Goal: Task Accomplishment & Management: Manage account settings

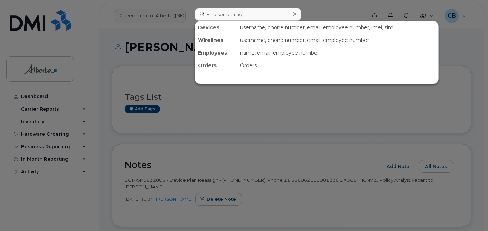
scroll to position [282, 0]
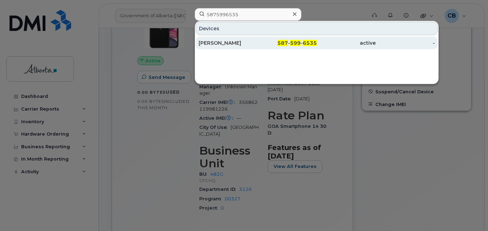
type input "5875996535"
click at [215, 43] on div "[PERSON_NAME]" at bounding box center [228, 42] width 59 height 7
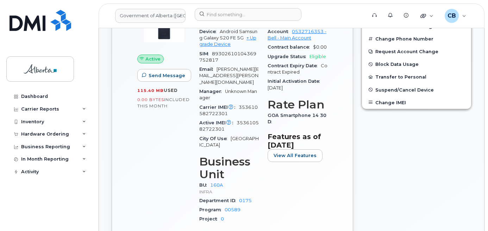
scroll to position [176, 0]
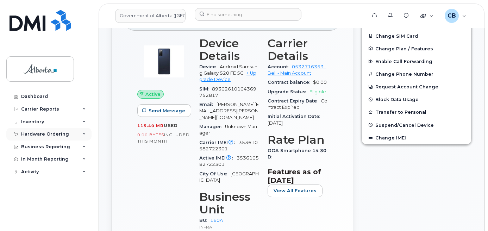
click at [41, 133] on div "Hardware Ordering" at bounding box center [45, 134] width 48 height 6
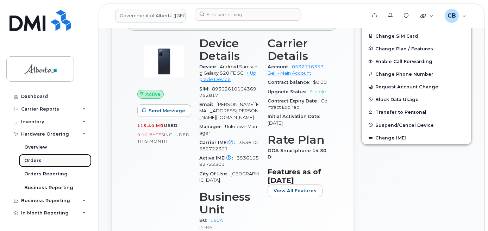
click at [34, 159] on div "Orders" at bounding box center [32, 161] width 17 height 6
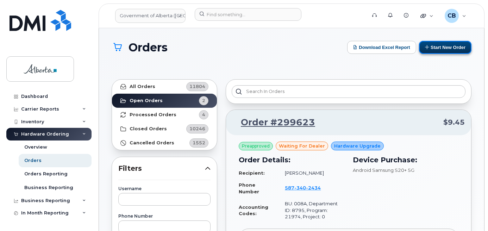
click at [452, 47] on button "Start New Order" at bounding box center [445, 47] width 53 height 13
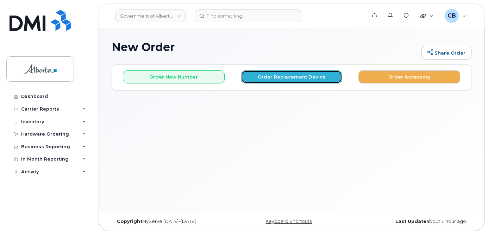
click at [296, 77] on button "Order Replacement Device" at bounding box center [292, 76] width 102 height 13
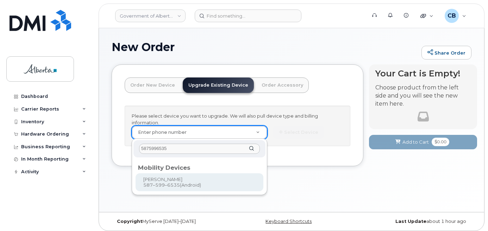
type input "5875996535"
type input "793372"
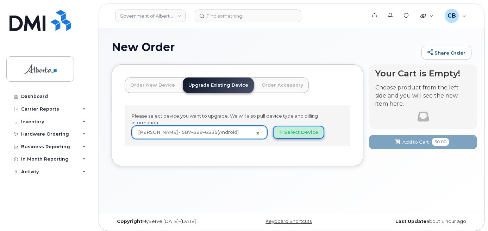
click at [300, 129] on button "Select Device" at bounding box center [298, 132] width 51 height 13
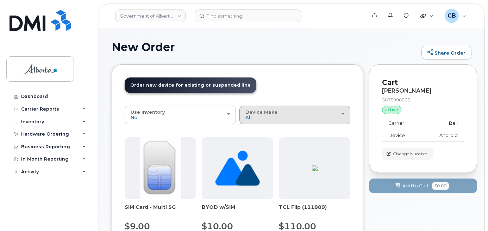
click at [279, 116] on div "Device Make All Aircard Android Cell Phone iPhone Unknown" at bounding box center [295, 115] width 99 height 11
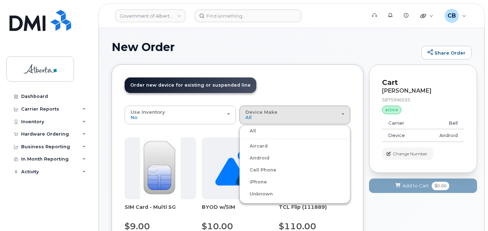
click at [256, 158] on label "Android" at bounding box center [255, 158] width 28 height 8
click at [0, 0] on input "Android" at bounding box center [0, 0] width 0 height 0
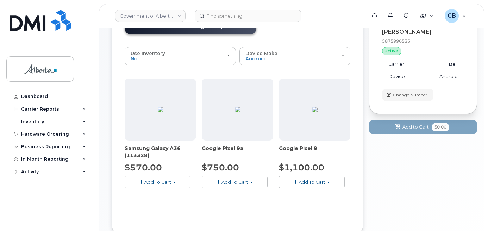
scroll to position [70, 0]
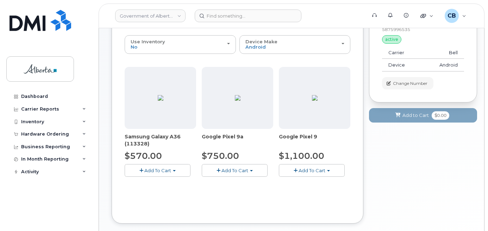
click at [323, 169] on span "Add To Cart" at bounding box center [312, 171] width 27 height 6
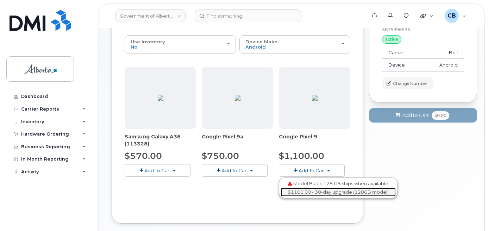
click at [320, 197] on link "$1100.00 - 30-day upgrade (128GB model)" at bounding box center [338, 192] width 115 height 9
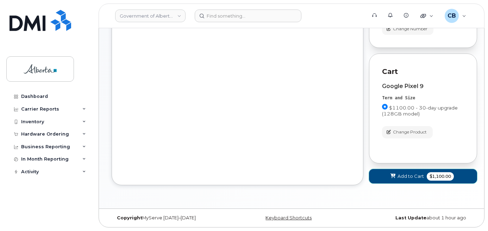
click at [405, 176] on span "Add to Cart" at bounding box center [411, 176] width 26 height 7
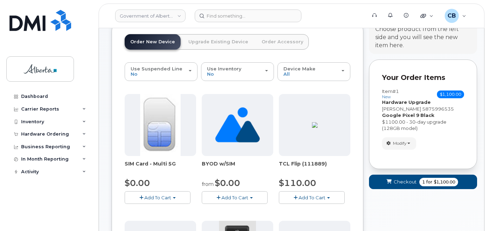
scroll to position [31, 0]
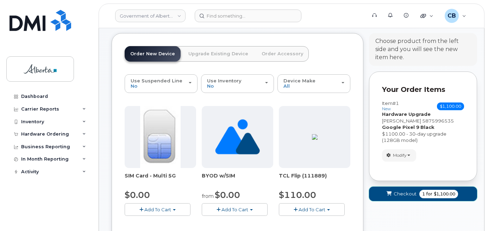
click at [402, 193] on span "Checkout" at bounding box center [405, 194] width 23 height 7
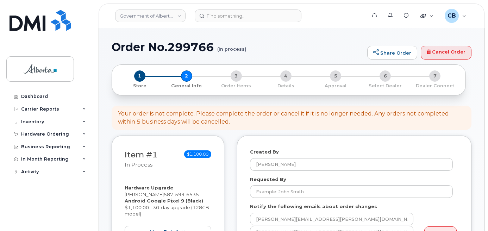
select select
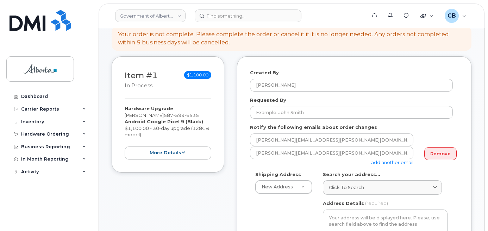
scroll to position [106, 0]
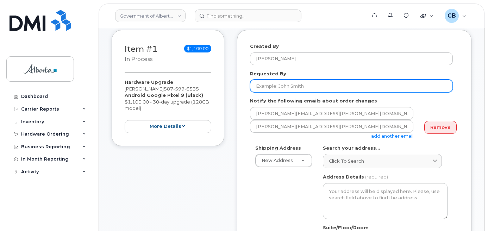
click at [279, 86] on input "Requested By" at bounding box center [351, 86] width 203 height 13
paste input "Carma Leach"
type input "Carma Leach"
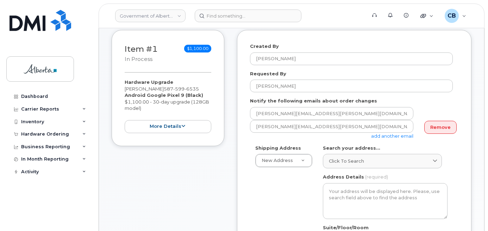
click at [391, 137] on link "add another email" at bounding box center [392, 136] width 42 height 6
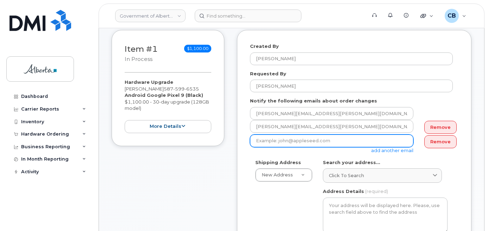
click at [258, 140] on input "email" at bounding box center [332, 141] width 164 height 13
paste input "carma.leach@gov.ab.ca"
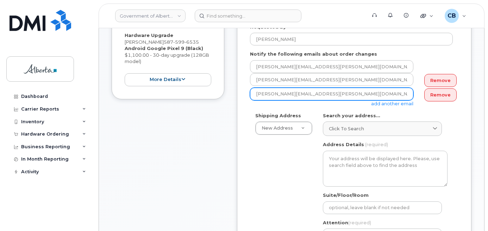
scroll to position [141, 0]
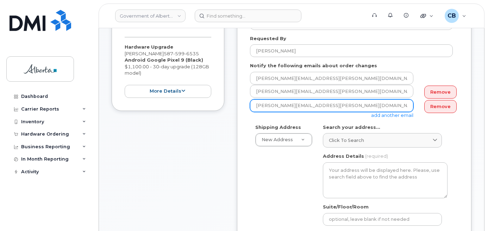
type input "carma.leach@gov.ab.ca"
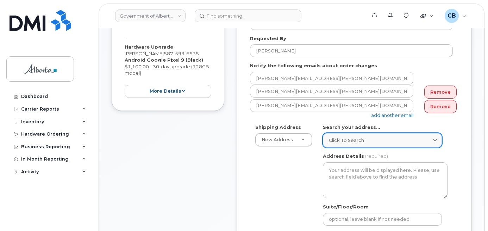
click at [350, 137] on span "Click to search" at bounding box center [346, 140] width 35 height 7
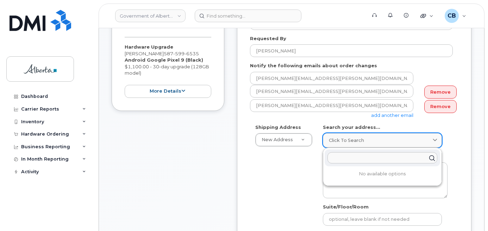
paste input "6950 - 113 Street"
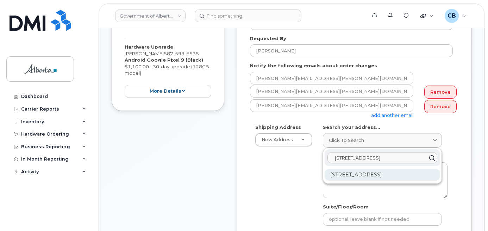
type input "6950 - 113 Street"
click at [361, 175] on div "6950 113 St NW Edmonton AB T6H 5V7" at bounding box center [383, 175] width 116 height 12
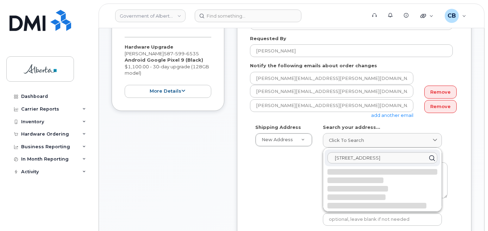
select select
type textarea "6950 113 St NW EDMONTON AB T6H 5V7 CANADA"
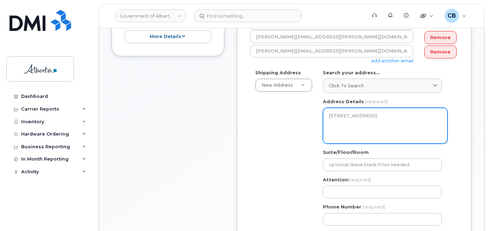
scroll to position [211, 0]
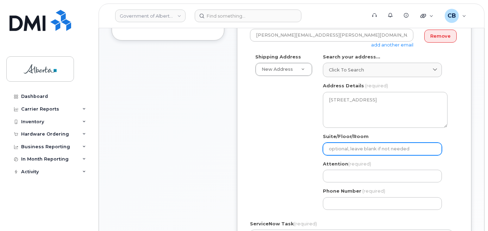
click at [342, 148] on input "Suite/Floor/Room" at bounding box center [382, 149] width 119 height 13
type input "3rd Floor"
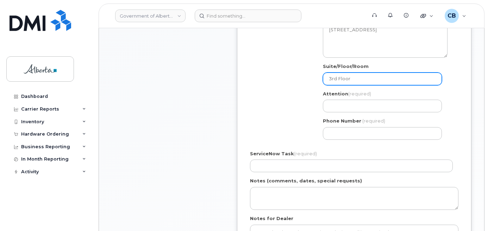
scroll to position [317, 0]
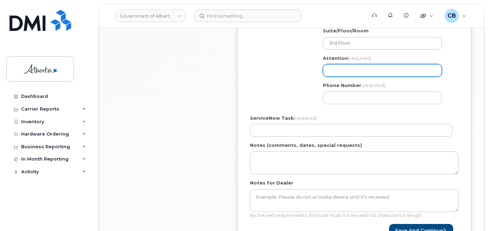
click at [343, 70] on input "Attention (required)" at bounding box center [382, 70] width 119 height 13
paste input "Brandon F Smith"
select select
type input "Brandon F Smith"
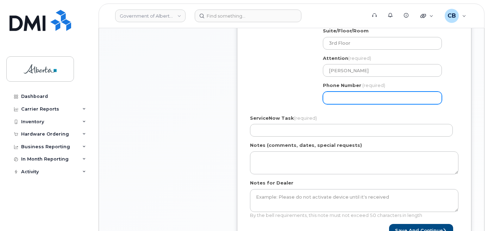
click at [341, 98] on input "Phone Number" at bounding box center [382, 98] width 119 height 13
paste input "5875996535"
select select
type input "5875996535"
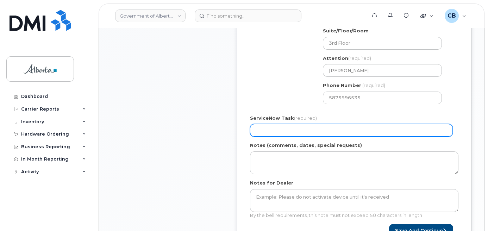
click at [283, 131] on input "ServiceNow Task (required)" at bounding box center [351, 130] width 203 height 13
paste input "SCTASK0842296"
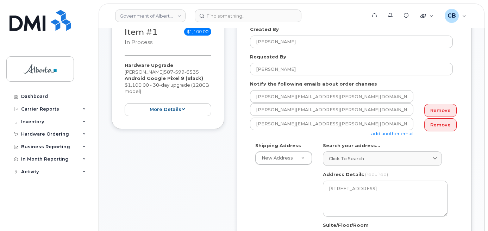
scroll to position [141, 0]
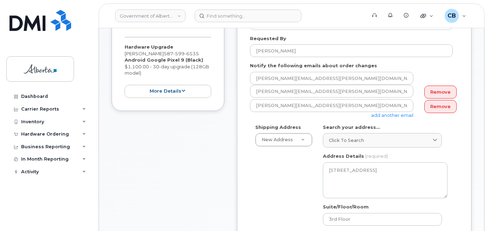
type input "SCTASK0842296"
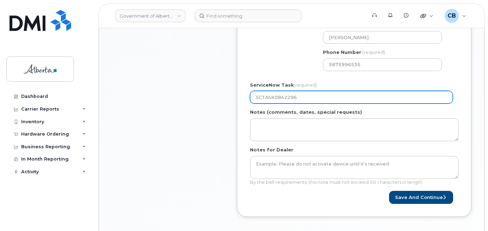
scroll to position [388, 0]
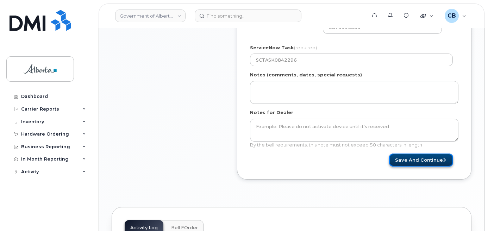
click at [421, 159] on button "Save and Continue" at bounding box center [421, 160] width 64 height 13
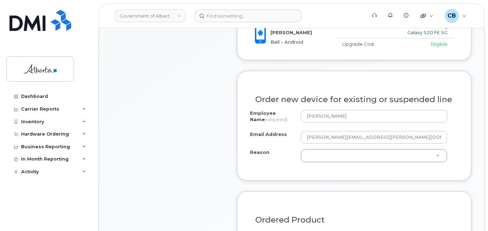
scroll to position [336, 0]
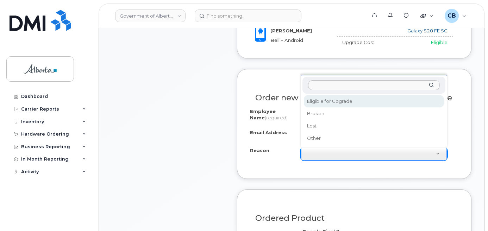
select select "eligible_for_upgrade"
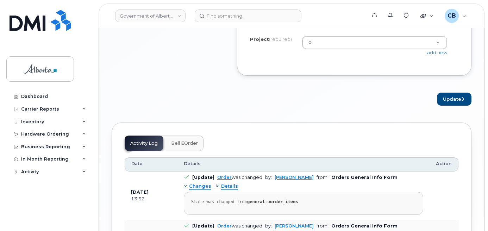
scroll to position [723, 0]
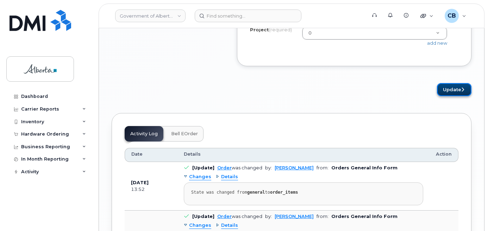
click at [453, 96] on button "Update" at bounding box center [454, 89] width 35 height 13
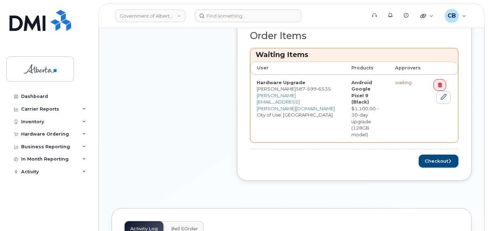
scroll to position [317, 0]
click at [438, 154] on button "Checkout" at bounding box center [439, 160] width 40 height 13
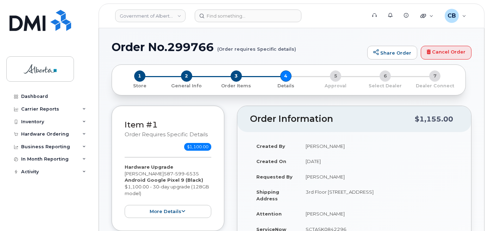
select select
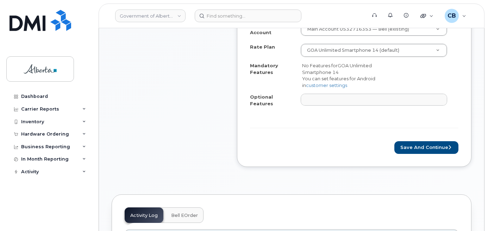
scroll to position [317, 0]
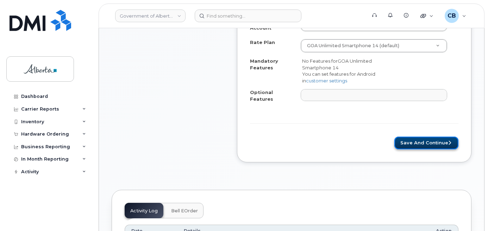
click at [423, 137] on button "Save and Continue" at bounding box center [427, 143] width 64 height 13
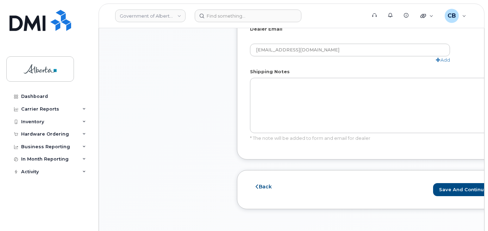
scroll to position [458, 0]
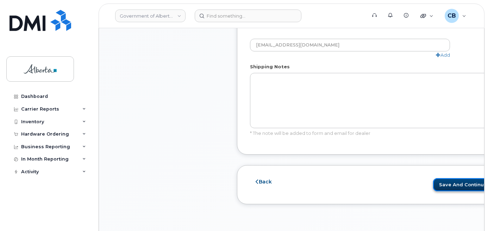
click at [442, 182] on button "Save and Continue" at bounding box center [465, 184] width 64 height 13
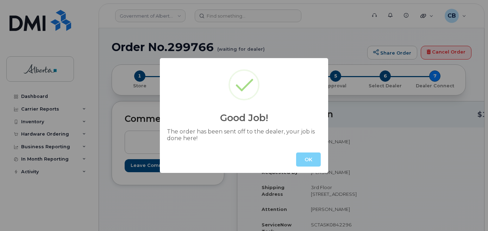
click at [312, 159] on button "OK" at bounding box center [308, 160] width 25 height 14
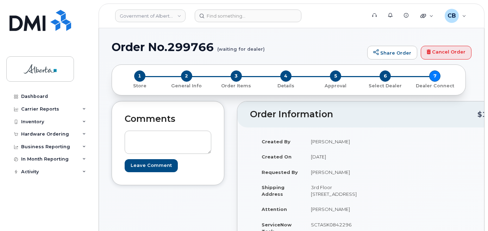
click at [180, 46] on h1 "Order No.299766 (waiting for dealer)" at bounding box center [238, 47] width 252 height 12
copy h1 "299766"
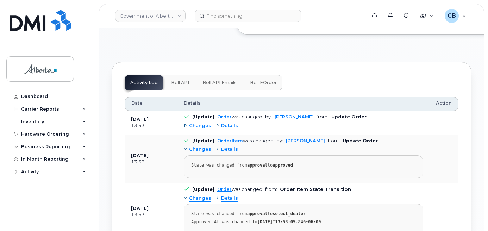
scroll to position [429, 0]
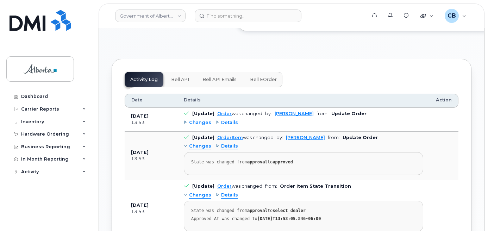
click at [175, 82] on span "Bell API" at bounding box center [180, 80] width 18 height 6
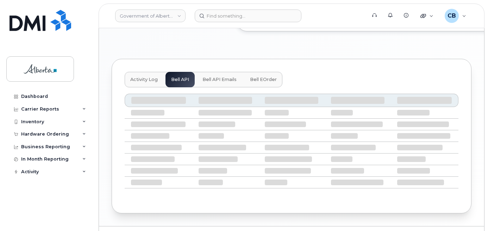
scroll to position [392, 0]
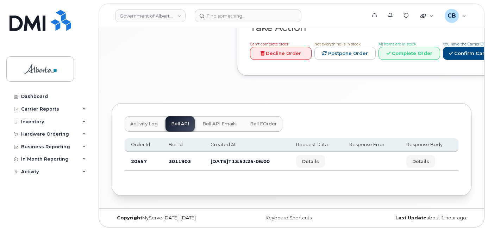
click at [178, 161] on td "3011903" at bounding box center [183, 161] width 42 height 19
copy td "3011903"
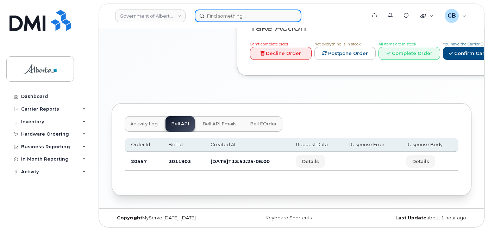
click at [243, 15] on input at bounding box center [248, 16] width 107 height 13
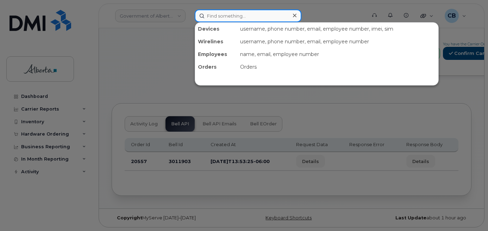
paste input "7802396331"
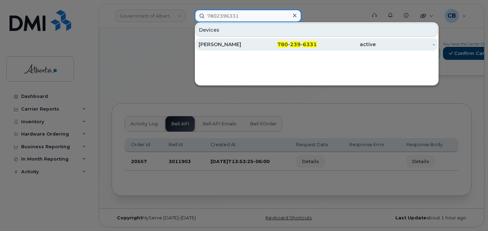
type input "7802396331"
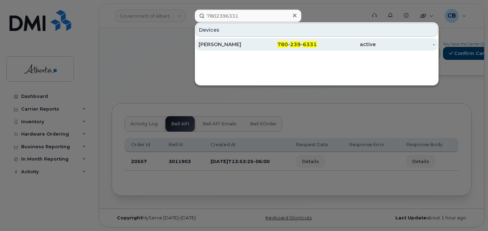
click at [223, 42] on div "[PERSON_NAME]" at bounding box center [228, 44] width 59 height 7
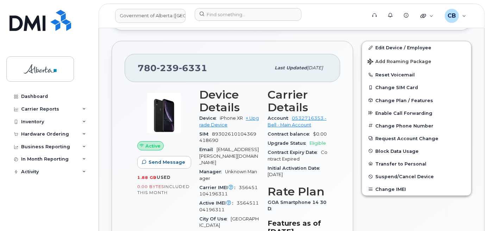
scroll to position [224, 0]
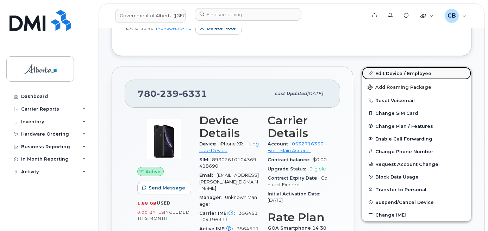
click at [396, 71] on link "Edit Device / Employee" at bounding box center [416, 73] width 109 height 13
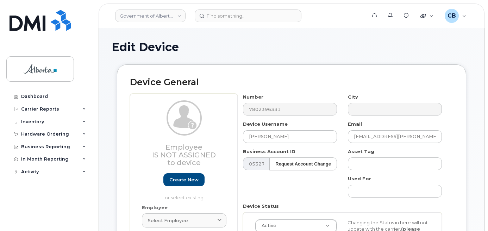
select select "4749733"
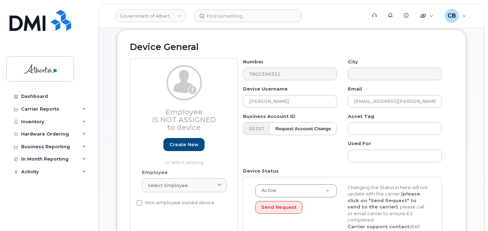
scroll to position [34, 0]
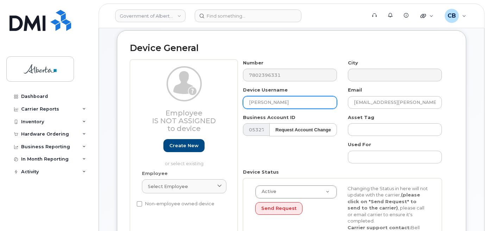
click at [251, 99] on input "[PERSON_NAME]" at bounding box center [290, 102] width 94 height 13
paste input "Child Intervention Supervisor"
type input "Child Intervention Supervisor"
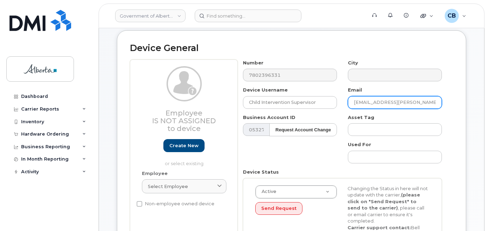
click at [358, 100] on input "[EMAIL_ADDRESS][PERSON_NAME][DOMAIN_NAME]" at bounding box center [395, 102] width 94 height 13
click at [358, 99] on input "breanne.lambert@gov.ab.ca" at bounding box center [395, 102] width 94 height 13
paste input "Christine.Zub"
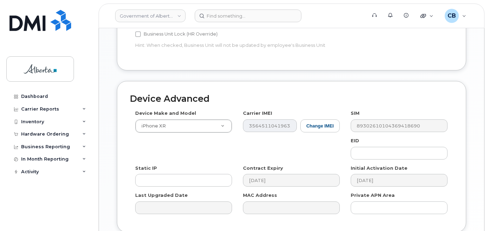
scroll to position [408, 0]
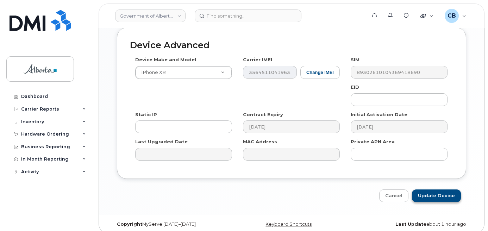
type input "Christine.Zub@gov.ab.ca"
click at [426, 190] on input "Update Device" at bounding box center [436, 196] width 49 height 13
type input "Saving..."
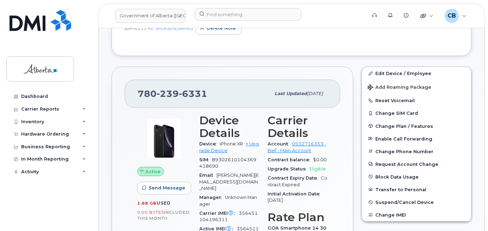
scroll to position [229, 0]
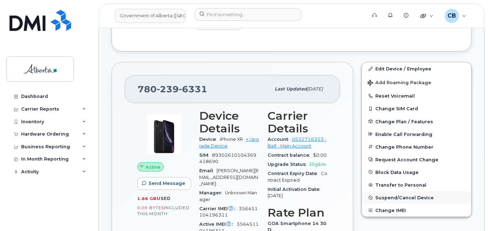
click at [398, 199] on span "Suspend/Cancel Device" at bounding box center [405, 197] width 58 height 5
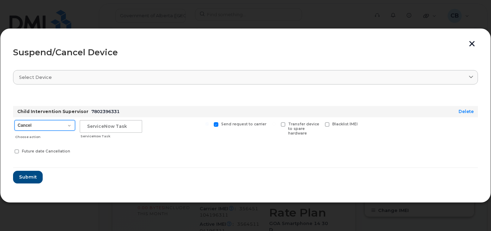
click at [69, 124] on select "Cancel Suspend - Extend Suspension Suspend - Reduced Rate Suspend - Lost Device…" at bounding box center [44, 125] width 61 height 11
select select "[object Object]"
click at [14, 120] on select "Cancel Suspend - Extend Suspension Suspend - Reduced Rate Suspend - Lost Device…" at bounding box center [44, 125] width 61 height 11
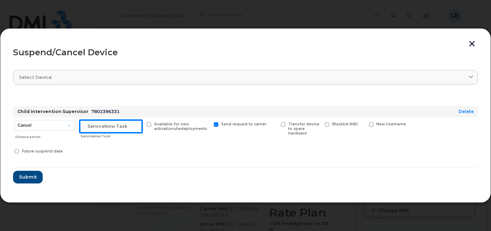
click at [101, 127] on input "text" at bounding box center [111, 126] width 62 height 13
paste input "SCTASK0841938"
type input "SCTASK0841938"
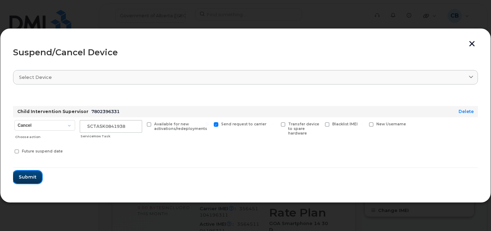
click at [29, 175] on span "Submit" at bounding box center [28, 177] width 18 height 7
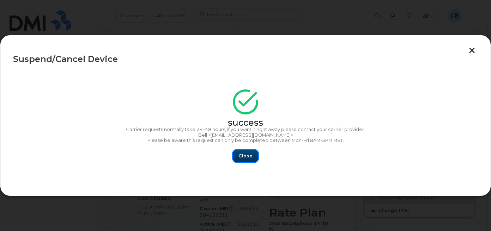
click at [239, 157] on button "Close" at bounding box center [245, 156] width 25 height 13
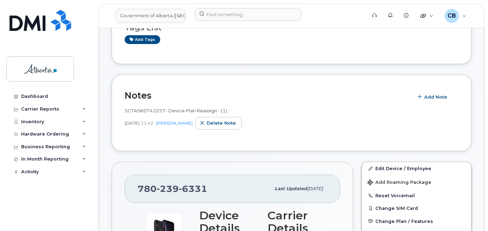
scroll to position [123, 0]
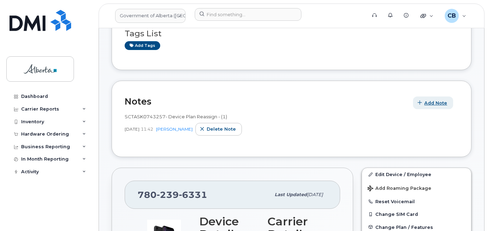
click at [429, 103] on span "Add Note" at bounding box center [436, 103] width 23 height 7
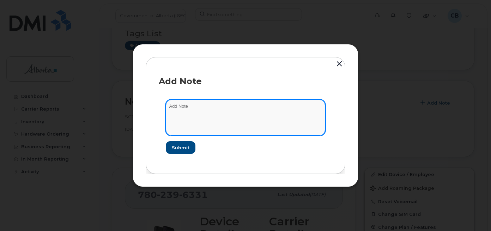
click at [170, 105] on textarea at bounding box center [245, 118] width 159 height 36
paste textarea "SCTASK0841938"
paste textarea "Plan Suspend … device IMEI s/n. Requested by ..."
click at [230, 108] on textarea "SCTASK0841938-Plan Suspend … device IMEI s/n. Requested by ..." at bounding box center [245, 118] width 159 height 36
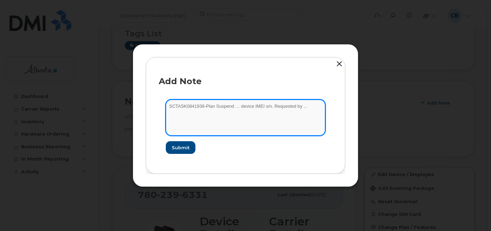
paste textarea "7802396331"
click at [257, 106] on textarea "SCTASK0841938-Plan Suspend 7802396331 device IMEI s/n. Requested by ..." at bounding box center [245, 118] width 159 height 36
click at [280, 106] on textarea "SCTASK0841938-Plan Suspend 7802396331 device IMEI s/n. Requested by ..." at bounding box center [245, 118] width 159 height 36
paste textarea "iPhone XR 356451104196311 DX4ZWE4KKXKN"
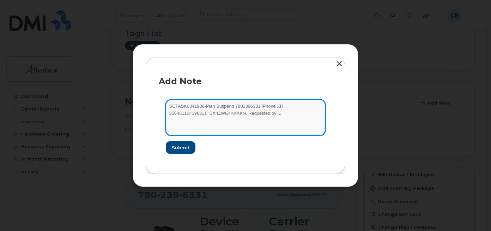
click at [278, 107] on textarea "SCTASK0841938-Plan Suspend 7802396331 iPhone XR 356451104196311 DX4ZWE4KKXKN. R…" at bounding box center [245, 118] width 159 height 36
click at [170, 115] on textarea "SCTASK0841938-Plan Suspend 7802396331 iPhone XR 356451104196311 DX4ZWE4KKXKN. R…" at bounding box center [245, 118] width 159 height 36
click at [233, 116] on textarea "SCTASK0841938-Plan Suspend 7802396331 iPhone XR 356451104196311 DX4ZWE4KKXKN. R…" at bounding box center [245, 118] width 159 height 36
drag, startPoint x: 236, startPoint y: 113, endPoint x: 232, endPoint y: 113, distance: 3.9
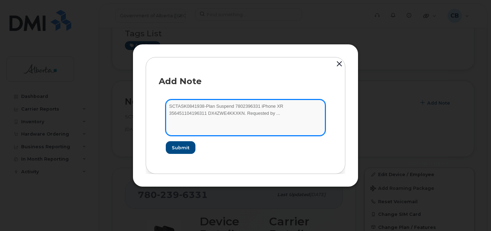
click at [232, 113] on textarea "SCTASK0841938-Plan Suspend 7802396331 iPhone XR 356451104196311 DX4ZWE4KKXKN. R…" at bounding box center [245, 118] width 159 height 36
paste textarea "Christine Zub"
type textarea "SCTASK0841938-Plan Suspend 7802396331 iPhone XR 356451104196311 DX4ZWE4KKXKN. R…"
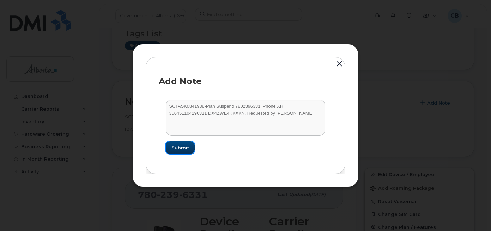
click at [179, 145] on span "Submit" at bounding box center [180, 147] width 18 height 7
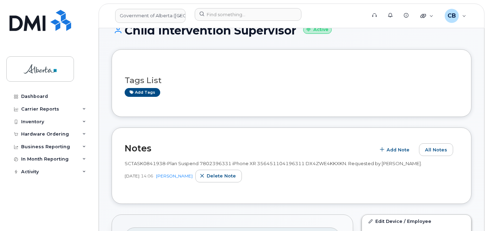
scroll to position [65, 0]
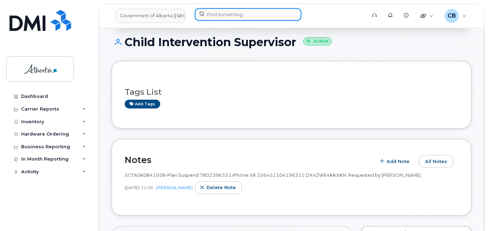
click at [223, 15] on input at bounding box center [248, 14] width 107 height 13
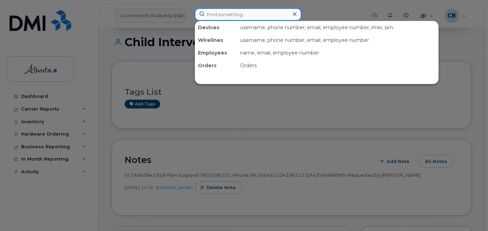
paste input "5873405634"
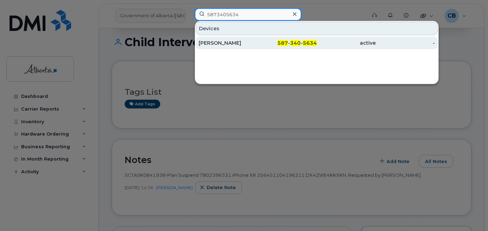
type input "5873405634"
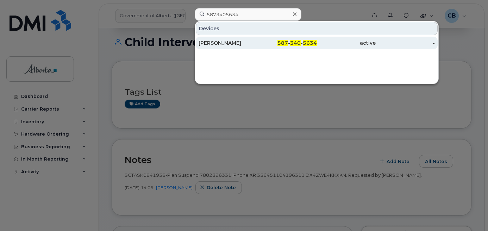
click at [221, 42] on div "Colleen Frazer" at bounding box center [228, 42] width 59 height 7
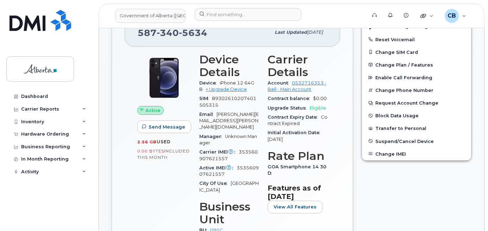
scroll to position [105, 0]
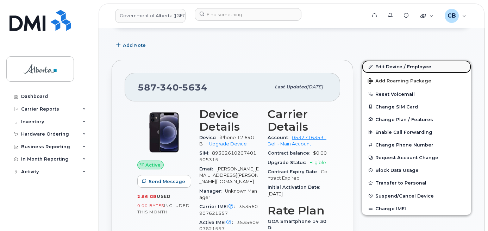
click at [385, 64] on link "Edit Device / Employee" at bounding box center [416, 66] width 109 height 13
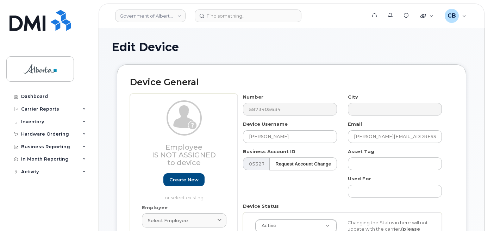
select select "4749748"
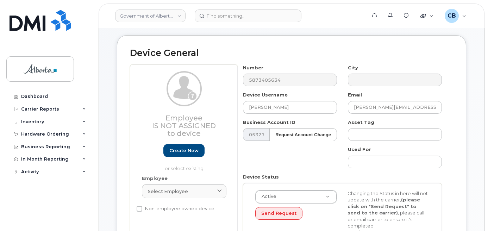
scroll to position [43, 0]
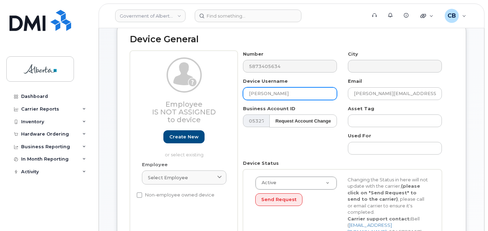
click at [251, 92] on input "Colleen Frazer" at bounding box center [290, 93] width 94 height 13
paste input "Disability Services Caseworker 2"
type input "Disability Services Caseworker 2"
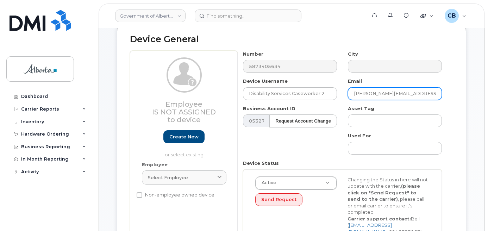
click at [357, 90] on input "colleen.frazer@gov.ab.ca" at bounding box center [395, 93] width 94 height 13
paste input "Maggie.McGhee"
type input "Maggie.McGhee@gov.ab.ca"
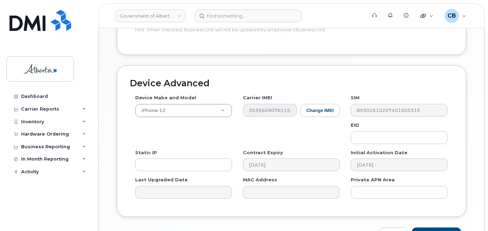
scroll to position [408, 0]
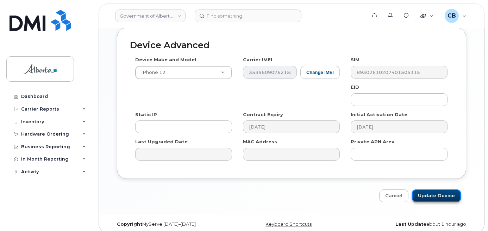
click at [432, 190] on input "Update Device" at bounding box center [436, 196] width 49 height 13
type input "Saving..."
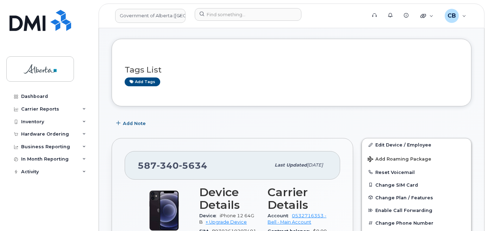
scroll to position [70, 0]
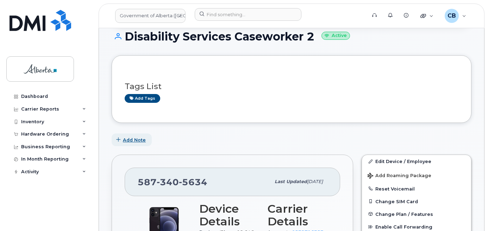
click at [128, 140] on span "Add Note" at bounding box center [134, 140] width 23 height 7
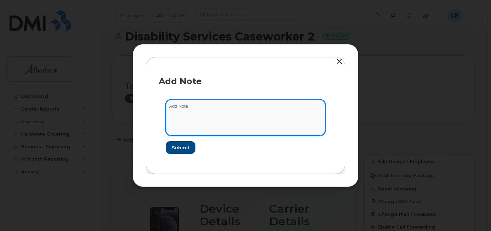
click at [172, 107] on textarea at bounding box center [245, 118] width 159 height 36
paste textarea "SCTASK0842318"
paste textarea "Device Plan Reassign … IMEI s/n from … to … Requested by …"
click at [248, 105] on textarea "SCTASK0842318-Device Plan Reassign … IMEI s/n from … to … Requested by …" at bounding box center [245, 118] width 159 height 36
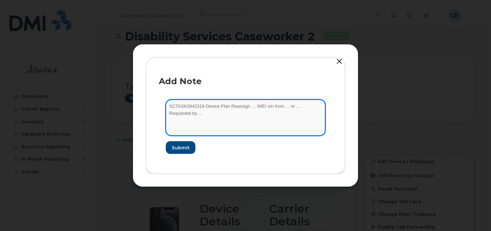
paste textarea "5873405634"
click at [276, 106] on textarea "SCTASK0842318-Device Plan Reassign 5873405634 IMEI s/n from … to … Requested by…" at bounding box center [245, 118] width 159 height 36
click at [288, 107] on textarea "SCTASK0842318-Device Plan Reassign 5873405634 IMEI s/n from … to … Requested by…" at bounding box center [245, 118] width 159 height 36
paste textarea "iPhone 12 64GB 353560907621557 H4YKK07M0F00"
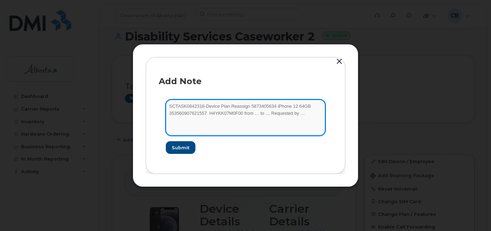
click at [296, 105] on textarea "SCTASK0842318-Device Plan Reassign 5873405634 iPhone 12 64GB 353560907621557 H4…" at bounding box center [245, 118] width 159 height 36
click at [208, 113] on textarea "SCTASK0842318-Device Plan Reassign 5873405634 iPhone 12 353560907621557 H4YKK07…" at bounding box center [245, 118] width 159 height 36
click at [252, 113] on textarea "SCTASK0842318-Device Plan Reassign 5873405634 iPhone 12 353560907621557 H4YKK07…" at bounding box center [245, 118] width 159 height 36
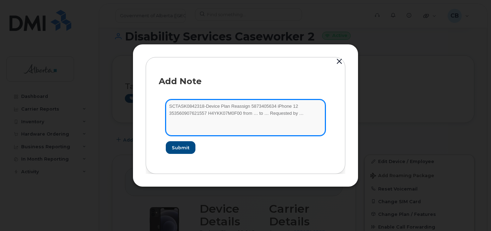
paste textarea "Colleen Frazer"
click at [288, 113] on textarea "SCTASK0842318-Device Plan Reassign 5873405634 iPhone 12 353560907621557 H4YKK07…" at bounding box center [245, 118] width 159 height 36
paste textarea "Disability Services Caseworker 2"
click at [244, 121] on textarea "SCTASK0842318-Device Plan Reassign 5873405634 iPhone 12 353560907621557 H4YKK07…" at bounding box center [245, 118] width 159 height 36
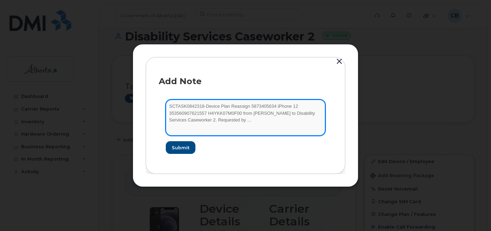
click at [244, 120] on textarea "SCTASK0842318-Device Plan Reassign 5873405634 iPhone 12 353560907621557 H4YKK07…" at bounding box center [245, 118] width 159 height 36
paste textarea "Maggie McGhee"
type textarea "SCTASK0842318-Device Plan Reassign 5873405634 iPhone 12 353560907621557 H4YKK07…"
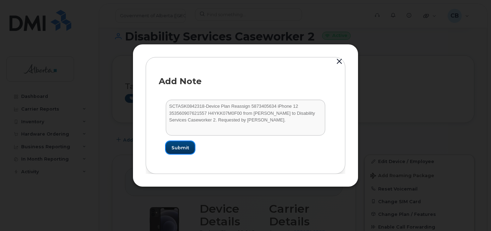
click at [178, 146] on span "Submit" at bounding box center [180, 147] width 18 height 7
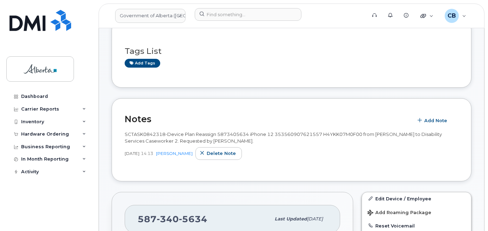
scroll to position [0, 0]
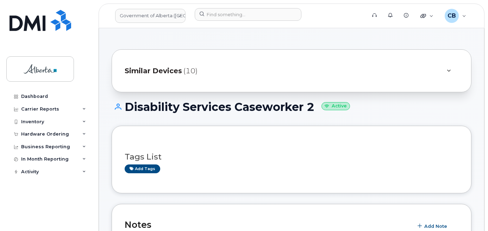
drag, startPoint x: 315, startPoint y: 106, endPoint x: 128, endPoint y: 94, distance: 188.2
copy h1 "Disability Services Caseworker 2"
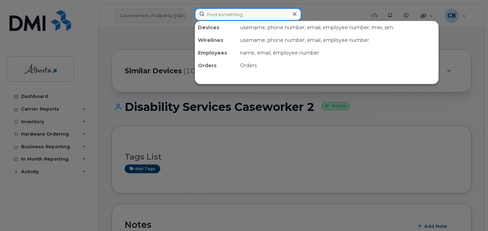
click at [212, 17] on input at bounding box center [248, 14] width 107 height 13
paste input "4034792857"
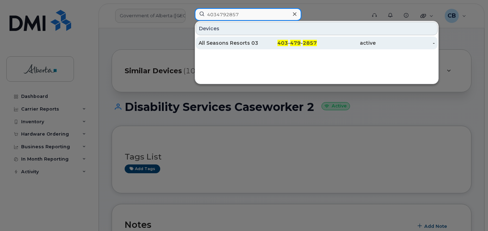
type input "4034792857"
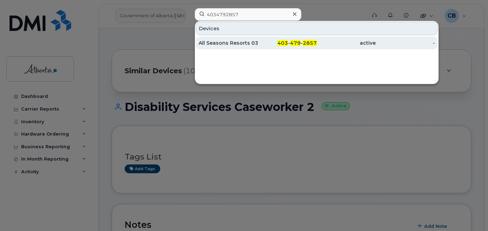
click at [218, 41] on div "All Seasons Resorts 03" at bounding box center [228, 42] width 59 height 7
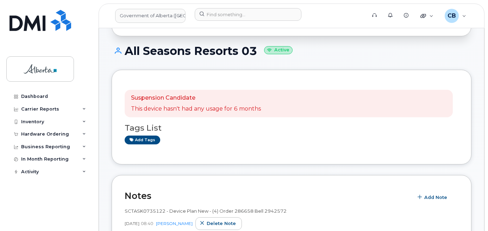
scroll to position [53, 0]
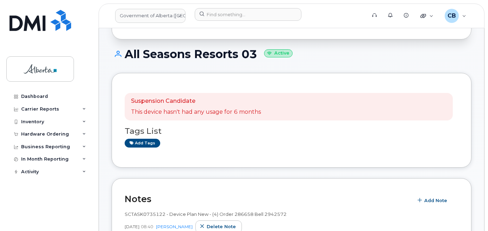
drag, startPoint x: 127, startPoint y: 53, endPoint x: 257, endPoint y: 55, distance: 129.7
click at [257, 55] on h1 "All Seasons Resorts 03 Active" at bounding box center [292, 54] width 360 height 12
copy h1 "All Seasons Resorts 03"
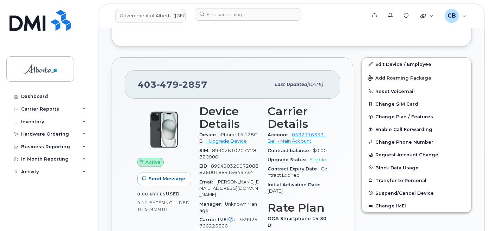
scroll to position [280, 0]
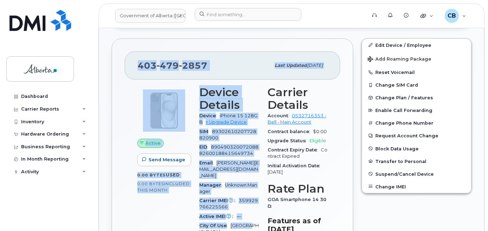
drag, startPoint x: 136, startPoint y: 57, endPoint x: 249, endPoint y: 215, distance: 194.2
click at [249, 215] on div "[PHONE_NUMBER] Last updated [DATE] Active Send Message 0.00 Bytes  used 0.00 By…" at bounding box center [233, 199] width 242 height 323
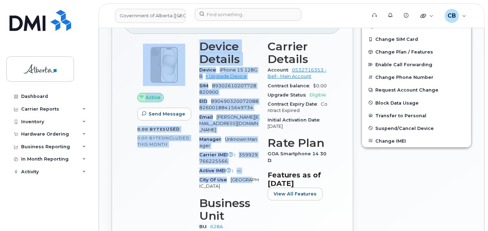
scroll to position [315, 0]
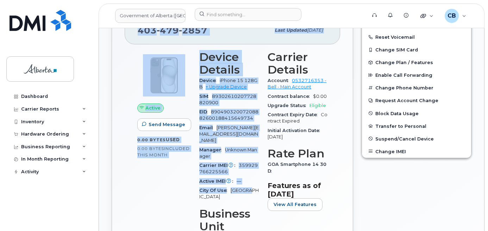
copy div "[PHONE_NUMBER] Last updated [DATE] Active Send Message 0.00 Bytes  used 0.00 By…"
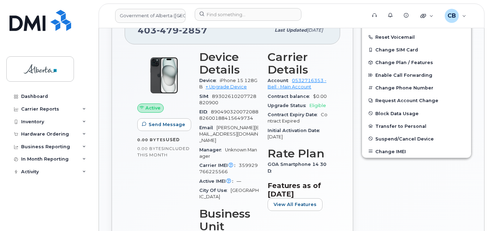
click at [340, 75] on div "[PHONE_NUMBER] Last updated [DATE] Active Send Message 0.00 Bytes  used 0.00 By…" at bounding box center [233, 164] width 242 height 323
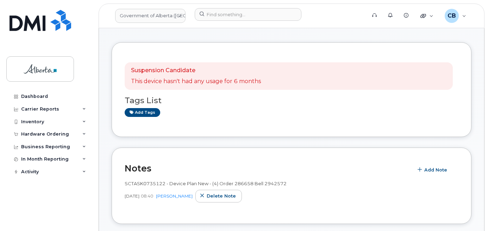
scroll to position [0, 0]
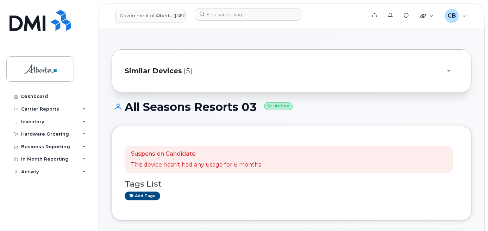
drag, startPoint x: 259, startPoint y: 105, endPoint x: 125, endPoint y: 107, distance: 133.2
click at [125, 107] on h1 "All Seasons Resorts 03 Active" at bounding box center [292, 107] width 360 height 12
copy h1 "All Seasons Resorts 03"
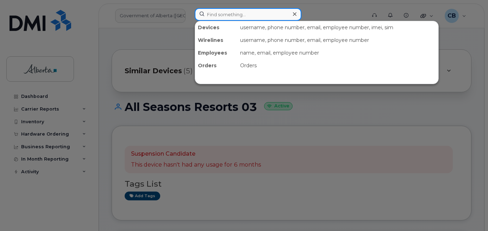
click at [212, 13] on input at bounding box center [248, 14] width 107 height 13
paste input "4035014285"
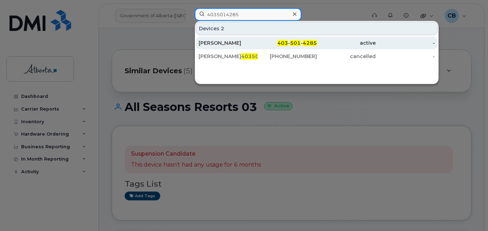
type input "4035014285"
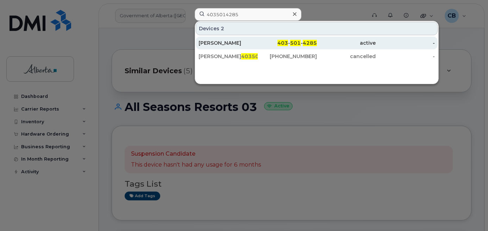
click at [208, 42] on div "[PERSON_NAME]" at bounding box center [228, 42] width 59 height 7
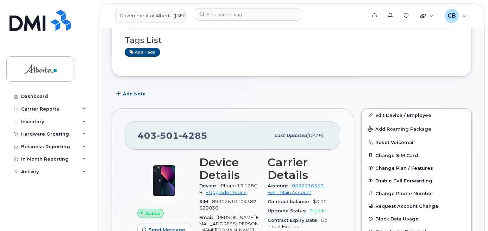
scroll to position [88, 0]
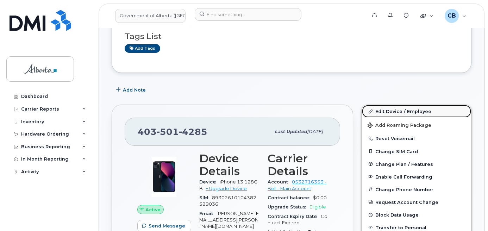
click at [393, 112] on link "Edit Device / Employee" at bounding box center [416, 111] width 109 height 13
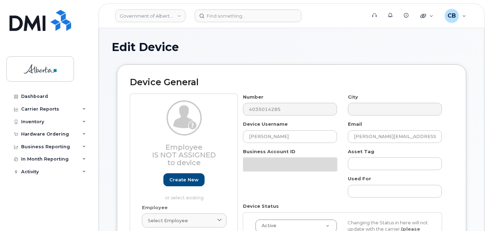
select select "4749750"
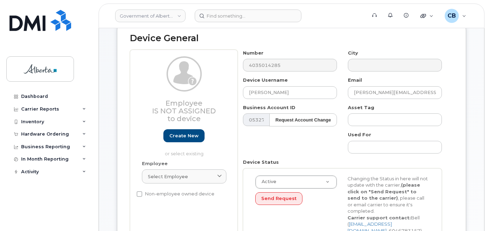
scroll to position [70, 0]
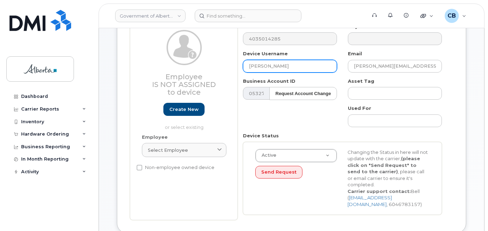
click at [258, 67] on input "[PERSON_NAME]" at bounding box center [290, 66] width 94 height 13
paste input "Jenna Jacob"
type input "[PERSON_NAME]"
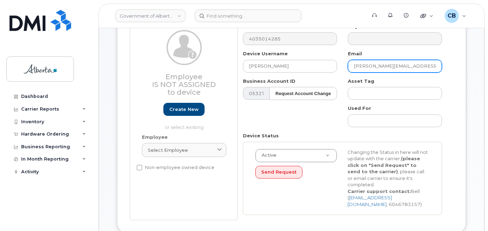
drag, startPoint x: 379, startPoint y: 64, endPoint x: 352, endPoint y: 67, distance: 27.2
click at [352, 67] on input "laura.norris@gov.ab.ca" at bounding box center [395, 66] width 94 height 13
paste input "Jenna Jacob"
click at [370, 67] on input "Jenna Jacobs@gov.ab.ca" at bounding box center [395, 66] width 94 height 13
type input "Jenna.Jacobs@gov.ab.ca"
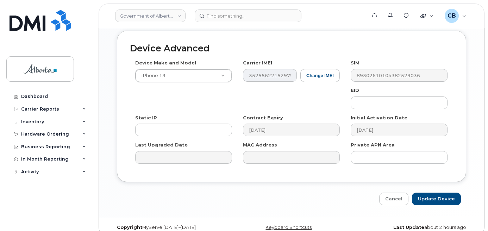
scroll to position [408, 0]
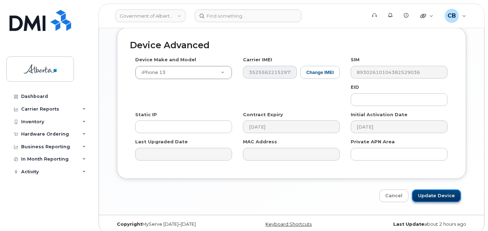
click at [429, 190] on input "Update Device" at bounding box center [436, 196] width 49 height 13
type input "Saving..."
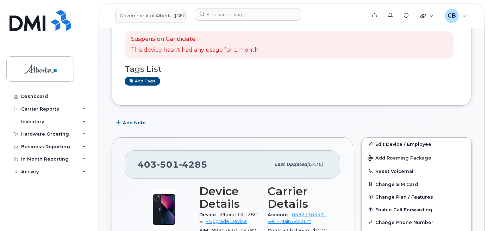
scroll to position [79, 0]
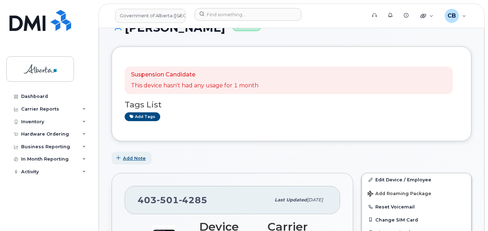
click at [133, 159] on span "Add Note" at bounding box center [134, 158] width 23 height 7
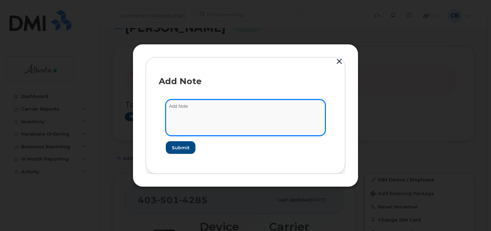
click at [167, 104] on textarea at bounding box center [245, 118] width 159 height 36
paste textarea "Jenna Jacobs"
type textarea "Jenna Jacobs"
click at [182, 107] on textarea at bounding box center [245, 118] width 159 height 36
paste textarea "SCTASK0842484"
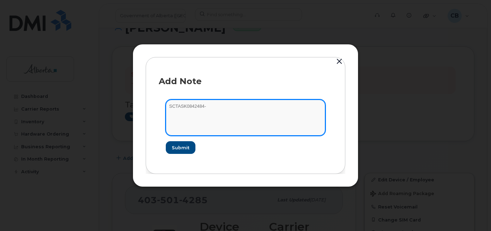
paste textarea "Device Plan Reassign … IMEI s/n from … to … Requested by …"
click at [248, 107] on textarea "SCTASK0842484-Device Plan Reassign … IMEI s/n from … to … Requested by …" at bounding box center [245, 118] width 159 height 36
paste textarea "4035014285"
click at [276, 104] on textarea "SCTASK0842484-Device Plan Reassign 4035014285 IMEI s/n from … to … Requested by…" at bounding box center [245, 118] width 159 height 36
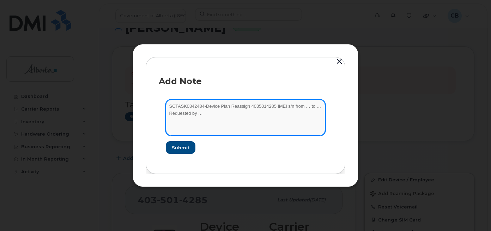
click at [276, 104] on textarea "SCTASK0842484-Device Plan Reassign 4035014285 IMEI s/n from … to … Requested by…" at bounding box center [245, 118] width 159 height 36
click at [287, 105] on textarea "SCTASK0842484-Device Plan Reassign 4035014285 IMEI s/n from … to … Requested by…" at bounding box center [245, 118] width 159 height 36
paste textarea "iPhone 13 128GB 352556221529790 NN62XRT6KP"
click at [298, 104] on textarea "SCTASK0842484-Device Plan Reassign 4035014285 iPhone 13 128GB 352556221529790 N…" at bounding box center [245, 118] width 159 height 36
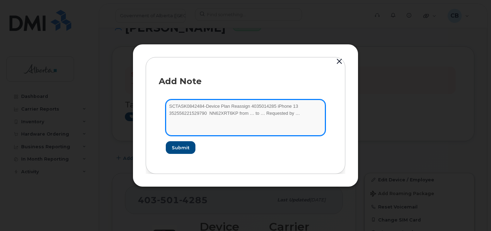
click at [209, 111] on textarea "SCTASK0842484-Device Plan Reassign 4035014285 iPhone 13 352556221529790 NN62XRT…" at bounding box center [245, 118] width 159 height 36
click at [247, 115] on textarea "SCTASK0842484-Device Plan Reassign 4035014285 iPhone 13 352556221529790 NN62XRT…" at bounding box center [245, 118] width 159 height 36
paste textarea "Laura Norris"
click at [279, 115] on textarea "SCTASK0842484-Device Plan Reassign 4035014285 iPhone 13 352556221529790 NN62XRT…" at bounding box center [245, 118] width 159 height 36
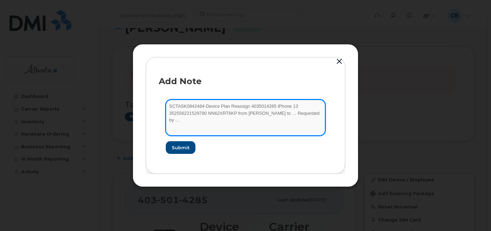
click at [279, 115] on textarea "SCTASK0842484-Device Plan Reassign 4035014285 iPhone 13 352556221529790 NN62XRT…" at bounding box center [245, 118] width 159 height 36
paste textarea "Jenna Jacobs"
click at [199, 123] on textarea "SCTASK0842484-Device Plan Reassign 4035014285 iPhone 13 352556221529790 NN62XRT…" at bounding box center [245, 118] width 159 height 36
paste textarea "May Hung"
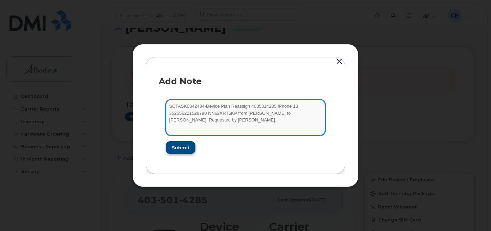
type textarea "SCTASK0842484-Device Plan Reassign 4035014285 iPhone 13 352556221529790 NN62XRT…"
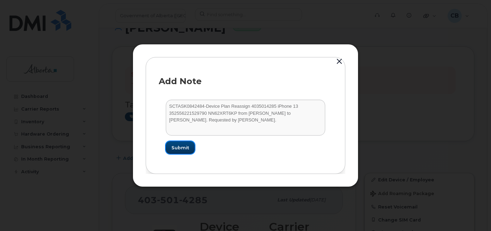
click at [182, 146] on span "Submit" at bounding box center [180, 147] width 18 height 7
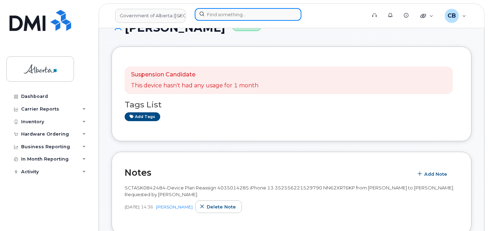
click at [232, 18] on input at bounding box center [248, 14] width 107 height 13
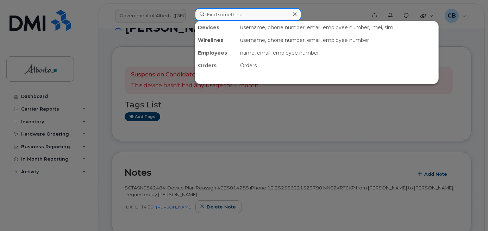
paste input "7805279400"
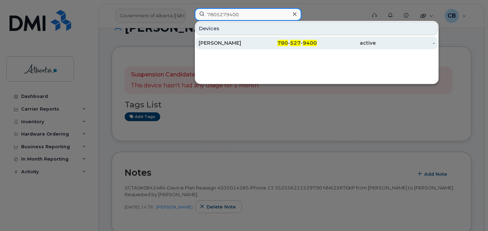
type input "7805279400"
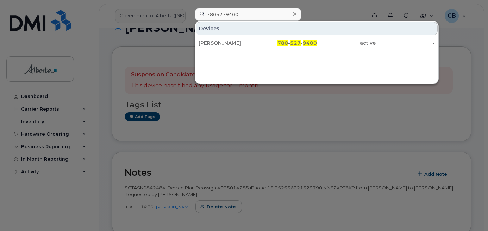
drag, startPoint x: 224, startPoint y: 43, endPoint x: 232, endPoint y: 60, distance: 19.4
click at [224, 43] on div "[PERSON_NAME]" at bounding box center [228, 42] width 59 height 7
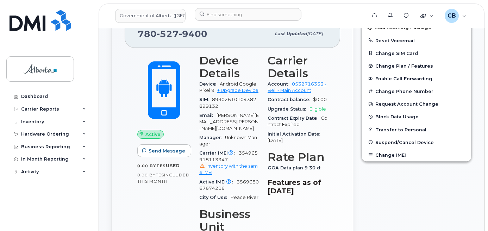
scroll to position [282, 0]
